Goal: Task Accomplishment & Management: Use online tool/utility

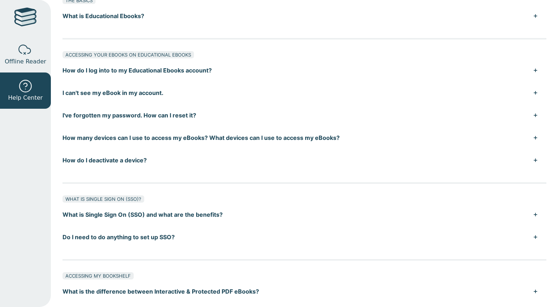
scroll to position [13, 0]
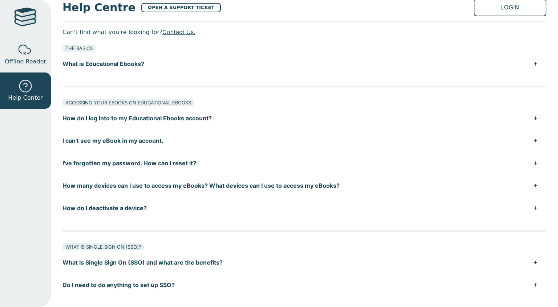
click at [28, 26] on div at bounding box center [25, 18] width 23 height 21
click at [26, 20] on div at bounding box center [25, 18] width 23 height 21
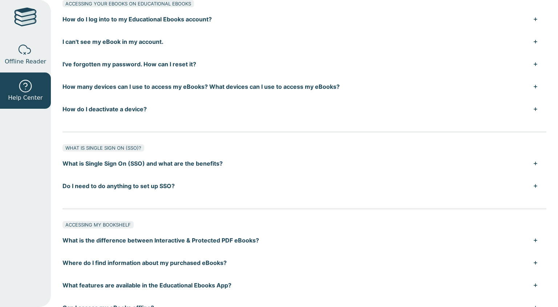
scroll to position [110, 0]
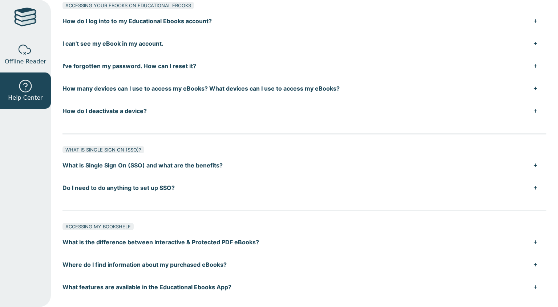
click at [499, 49] on button "I can't see my eBook in my account." at bounding box center [303, 43] width 483 height 23
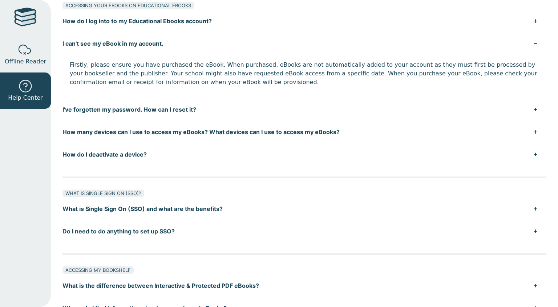
scroll to position [0, 0]
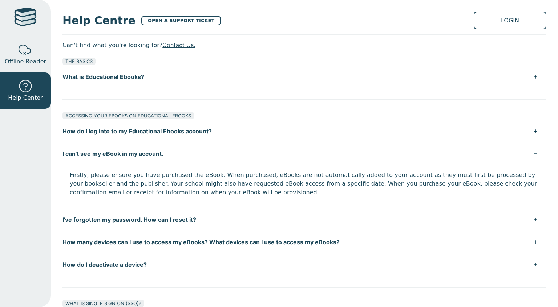
click at [522, 15] on link "LOGIN" at bounding box center [509, 21] width 73 height 18
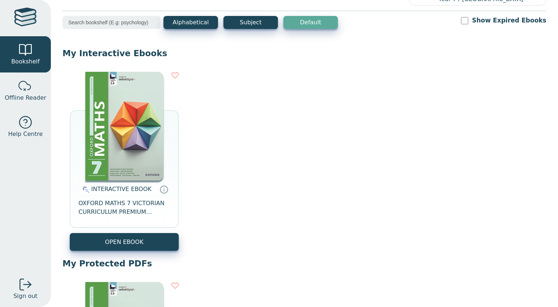
scroll to position [28, 0]
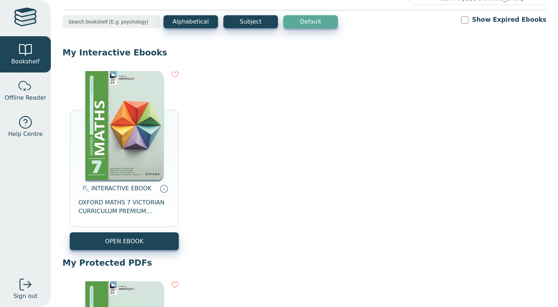
click at [138, 256] on div "INTERACTIVE EBOOK OXFORD MATHS 7 VICTORIAN CURRICULUM PREMIUM DIGITAL ACCESS 2E…" at bounding box center [303, 161] width 483 height 194
click at [146, 248] on button "OPEN EBOOK" at bounding box center [124, 242] width 109 height 18
